Goal: Transaction & Acquisition: Purchase product/service

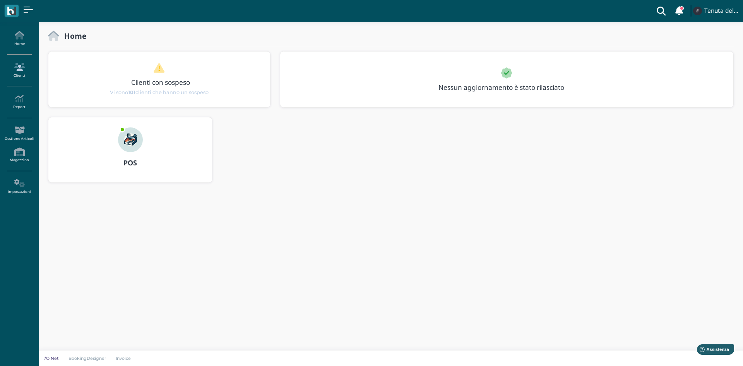
click at [18, 61] on link "Clienti" at bounding box center [19, 70] width 34 height 21
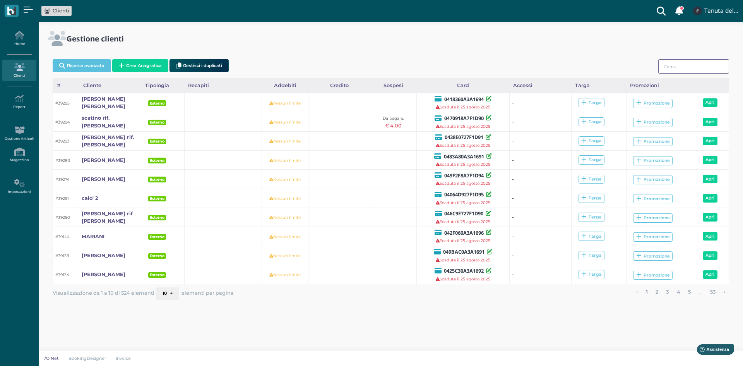
click at [676, 65] on input "search" at bounding box center [693, 66] width 71 height 14
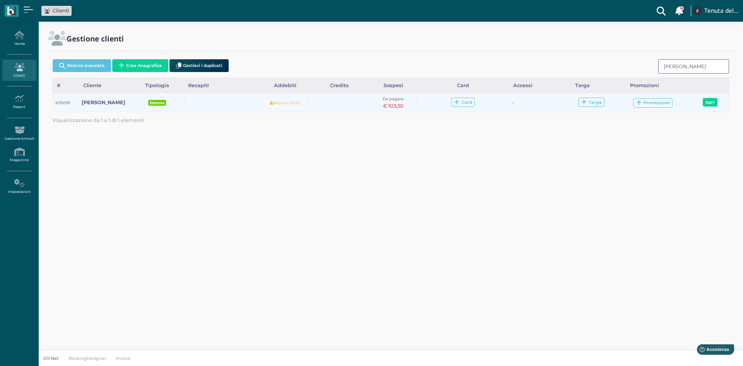
type input "mosca"
click at [290, 106] on td "Nessun limite" at bounding box center [285, 102] width 46 height 18
click at [431, 101] on td "Card" at bounding box center [463, 102] width 93 height 18
click at [714, 103] on link "Apri" at bounding box center [710, 102] width 15 height 9
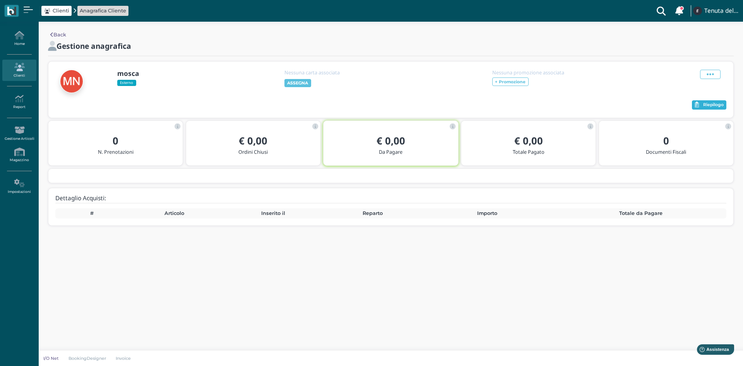
click at [720, 108] on button "Riepilogo" at bounding box center [709, 104] width 34 height 9
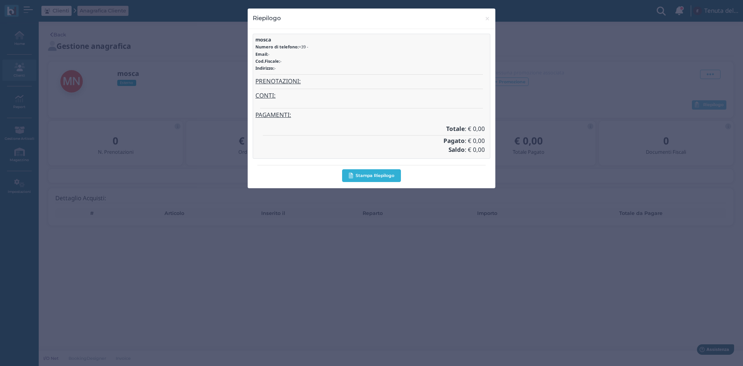
click at [377, 174] on button "Stampa Riepilogo" at bounding box center [371, 175] width 58 height 13
click at [485, 19] on span "×" at bounding box center [487, 19] width 6 height 10
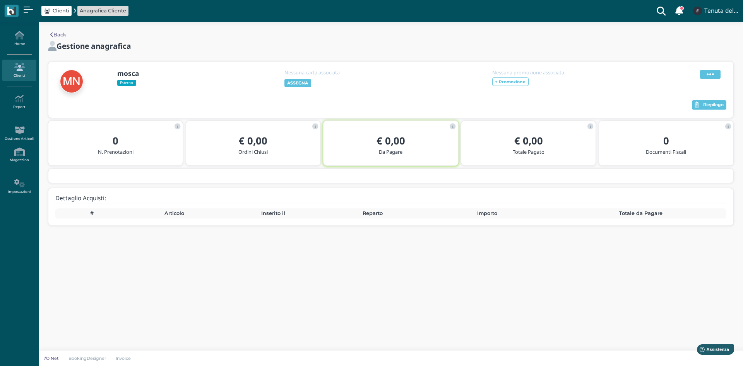
click at [712, 72] on icon at bounding box center [710, 74] width 7 height 9
click at [492, 99] on div at bounding box center [373, 105] width 636 height 12
click at [518, 81] on b "+ Promozione" at bounding box center [510, 81] width 31 height 5
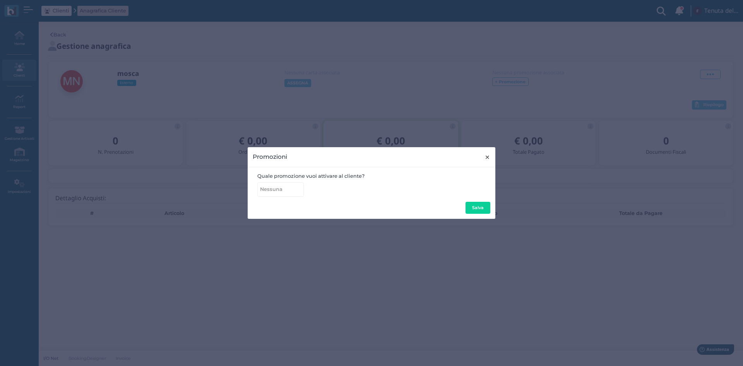
click at [484, 155] on span "×" at bounding box center [487, 157] width 6 height 10
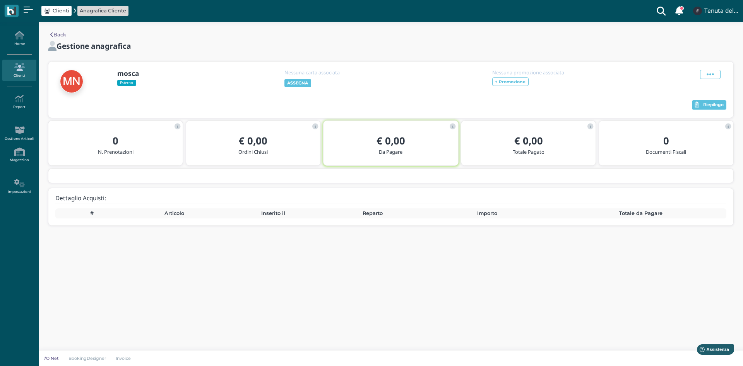
click at [285, 74] on h5 "Nessuna carta associata" at bounding box center [324, 72] width 81 height 5
drag, startPoint x: 293, startPoint y: 77, endPoint x: 263, endPoint y: 91, distance: 32.7
click at [293, 77] on div "Nessuna carta associata ASSEGNA" at bounding box center [325, 79] width 84 height 18
click at [127, 82] on span "Esterno" at bounding box center [126, 83] width 19 height 6
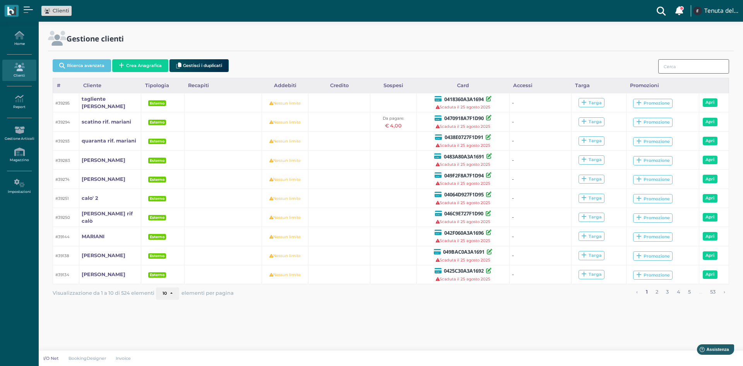
click at [670, 72] on input "search" at bounding box center [693, 66] width 71 height 14
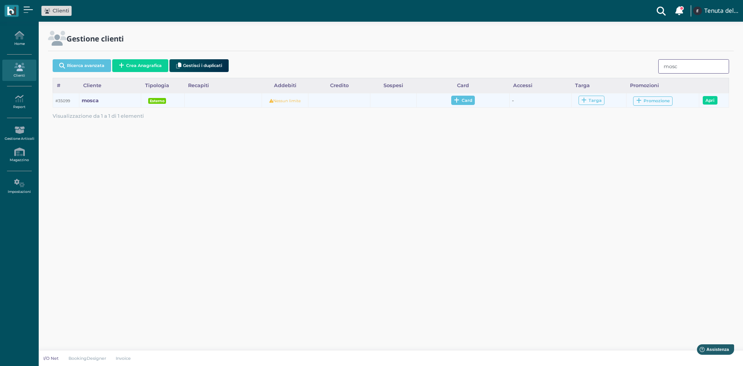
type input "mosc"
click at [464, 97] on span "Card" at bounding box center [463, 100] width 24 height 9
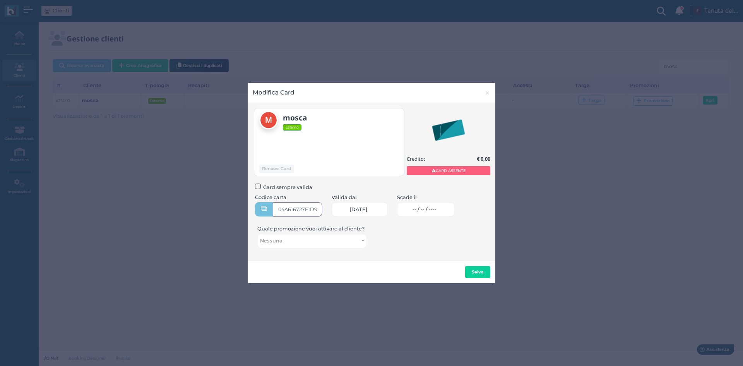
type input "04A616727F1D90"
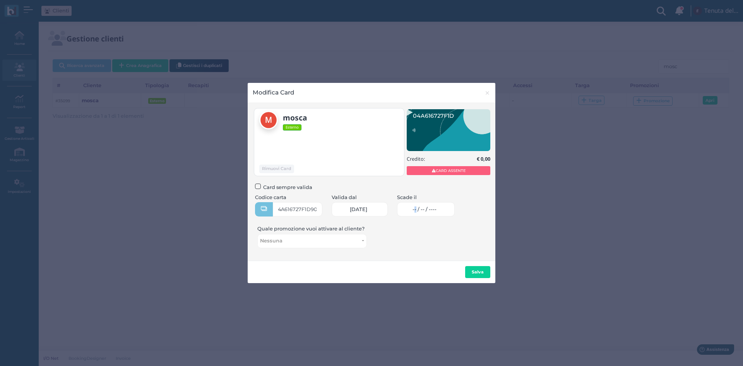
click at [425, 209] on span "-- / -- / ----" at bounding box center [424, 209] width 24 height 6
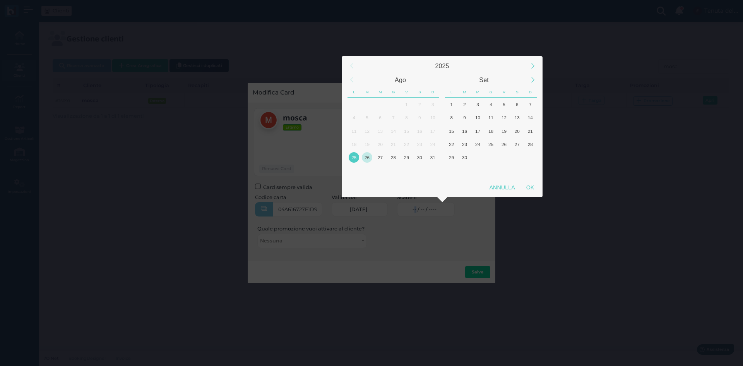
click at [363, 155] on div "26" at bounding box center [367, 157] width 10 height 10
click at [528, 184] on div "OK" at bounding box center [529, 187] width 19 height 14
type input "26/08/2025"
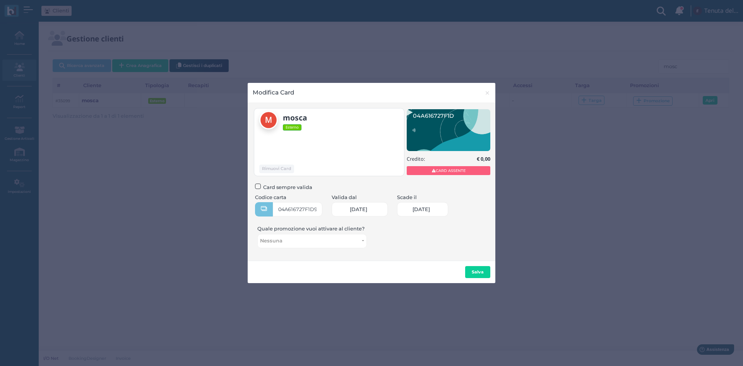
scroll to position [0, 33]
click at [483, 269] on b "Salva" at bounding box center [478, 271] width 12 height 5
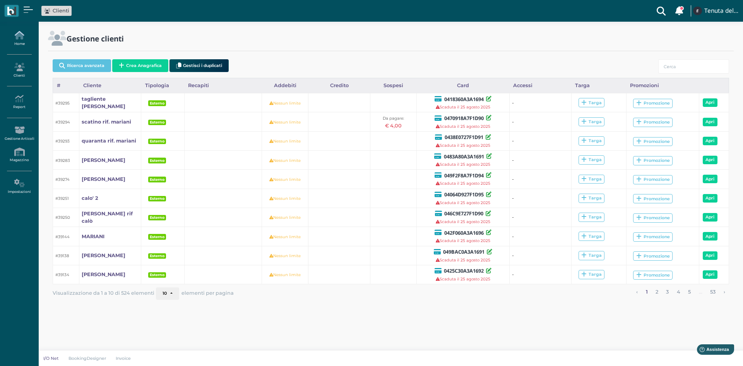
click at [23, 37] on icon at bounding box center [19, 35] width 34 height 9
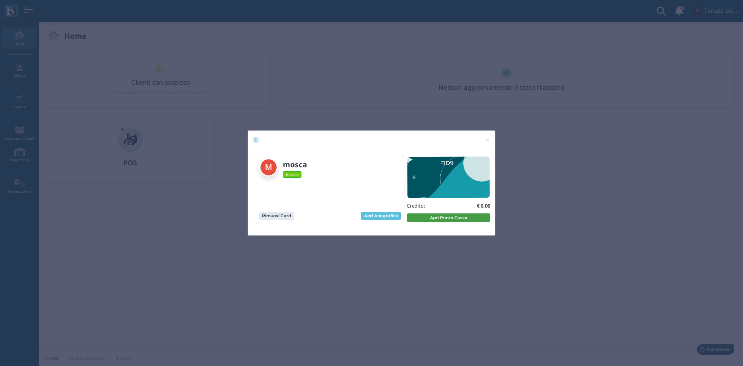
click at [433, 217] on button "Apri Punto Cassa" at bounding box center [449, 217] width 84 height 9
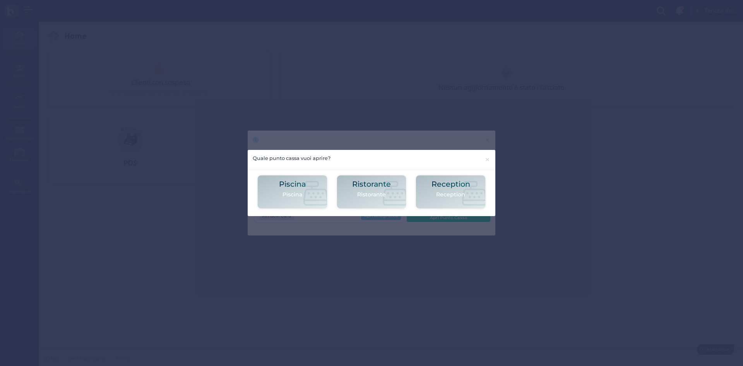
click at [290, 187] on h2 "Piscina" at bounding box center [292, 184] width 27 height 8
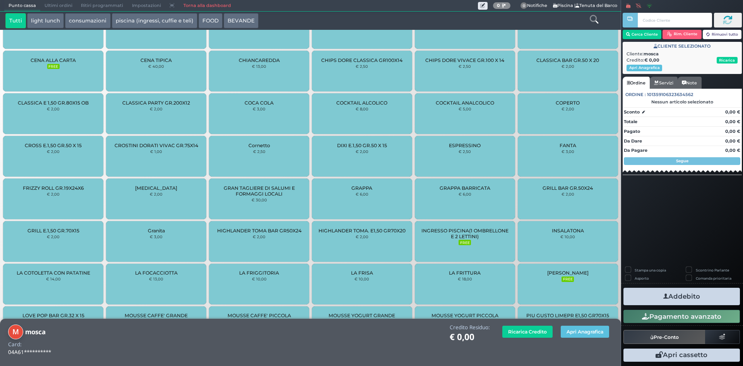
scroll to position [497, 0]
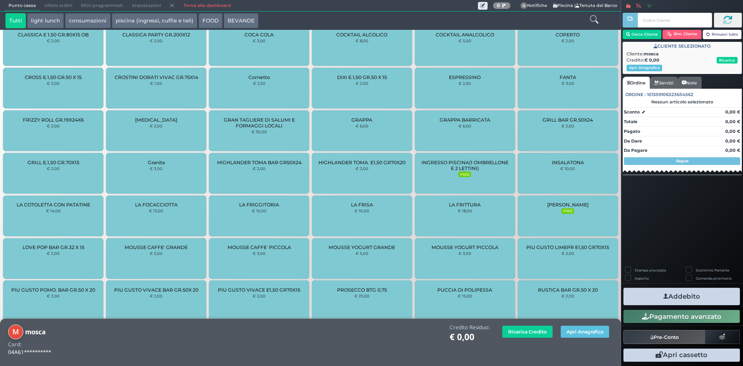
click at [486, 157] on div "INGRESSO PISCINA(1 OMBRELLONE E 2 LETTINI) FREE" at bounding box center [465, 173] width 100 height 41
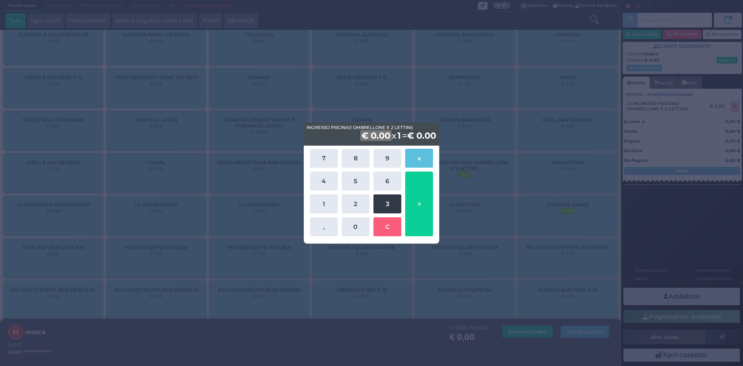
click at [387, 207] on button "3" at bounding box center [387, 203] width 28 height 19
click at [351, 184] on button "5" at bounding box center [356, 180] width 28 height 19
click at [437, 193] on div "7 8 9 x 4 5 6 1 2 3 , 0 C =" at bounding box center [371, 192] width 135 height 94
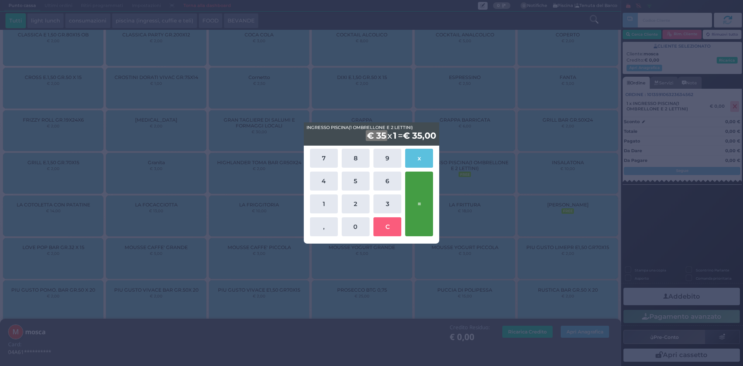
click at [430, 191] on button "=" at bounding box center [419, 203] width 28 height 65
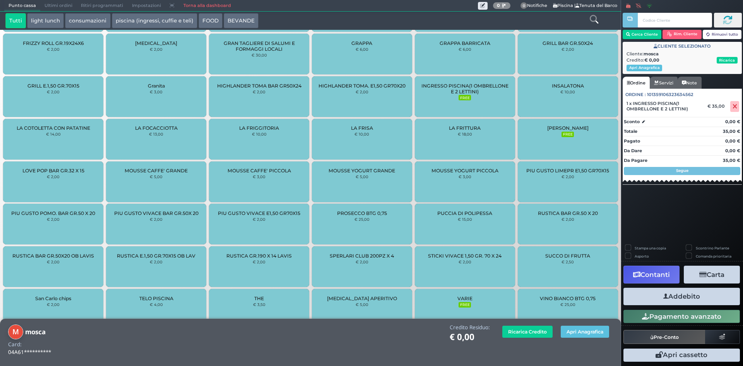
scroll to position [608, 0]
click at [669, 292] on button "Addebito" at bounding box center [681, 295] width 116 height 17
